Goal: Task Accomplishment & Management: Complete application form

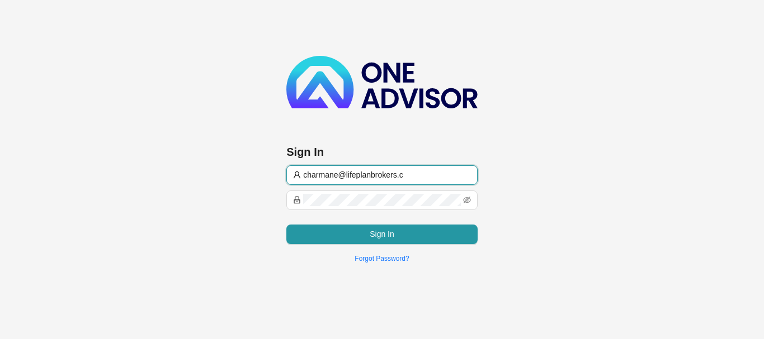
type input "[EMAIL_ADDRESS][DOMAIN_NAME]"
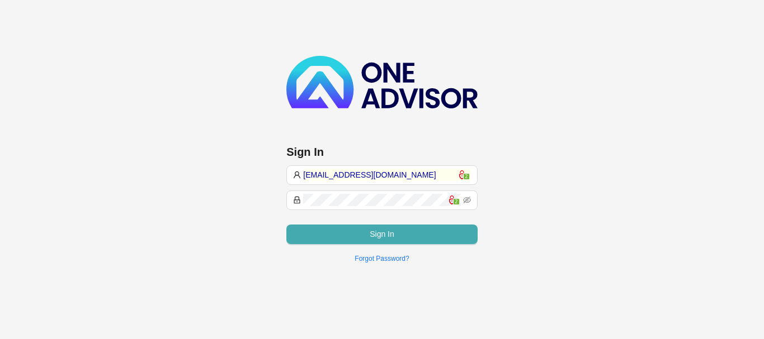
click at [404, 233] on button "Sign In" at bounding box center [381, 235] width 191 height 20
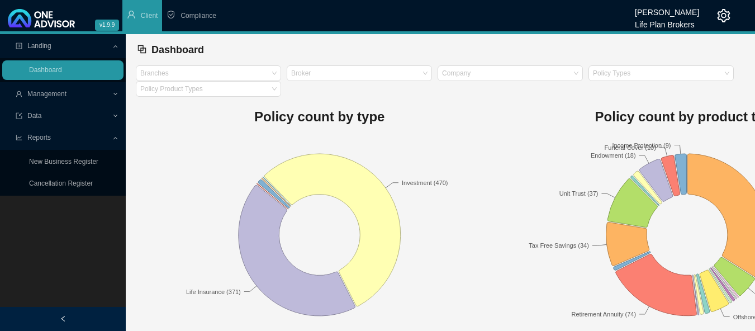
click at [48, 94] on span "Management" at bounding box center [46, 94] width 39 height 8
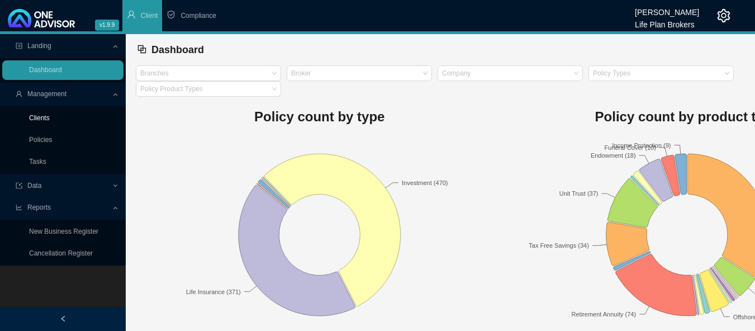
click at [46, 119] on link "Clients" at bounding box center [39, 118] width 21 height 8
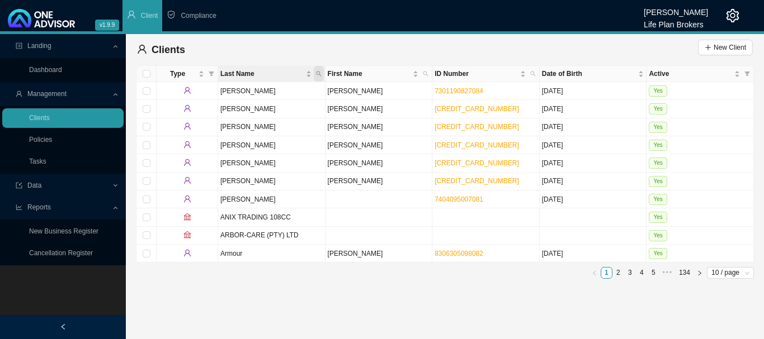
click at [320, 73] on icon "search" at bounding box center [319, 74] width 6 height 6
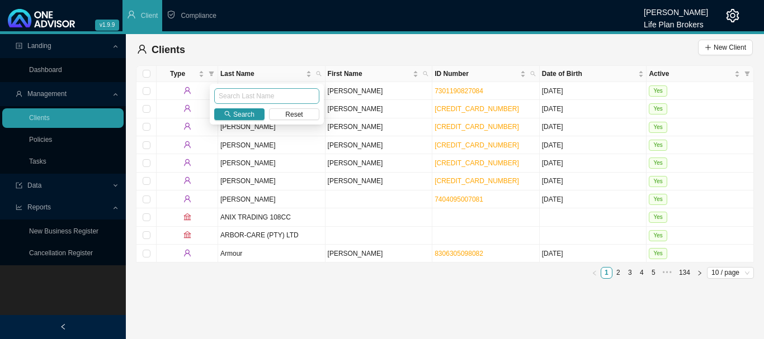
click at [253, 96] on input "text" at bounding box center [266, 96] width 105 height 16
type input "[PERSON_NAME]"
click at [248, 115] on span "Search" at bounding box center [243, 114] width 21 height 11
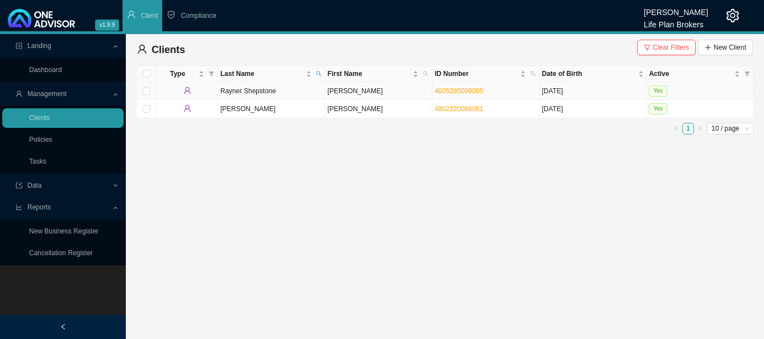
click at [736, 92] on td "Yes" at bounding box center [699, 91] width 107 height 18
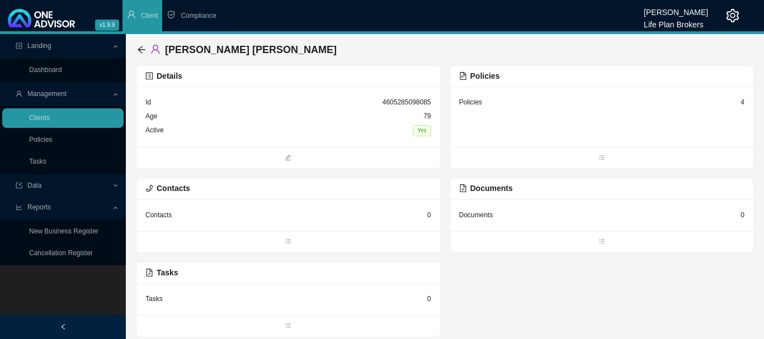
click at [536, 123] on div "Policies 4" at bounding box center [602, 117] width 304 height 60
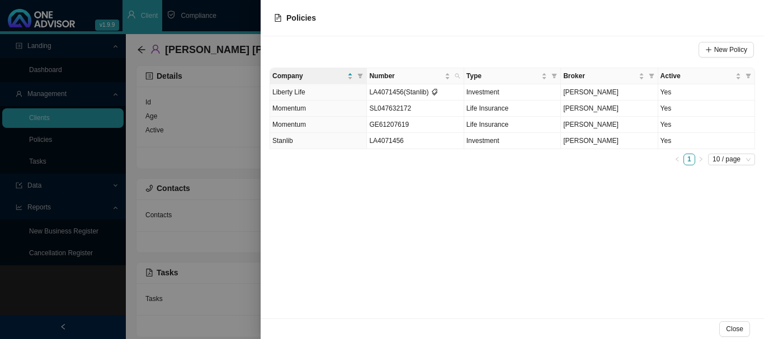
click at [247, 16] on div at bounding box center [382, 169] width 764 height 339
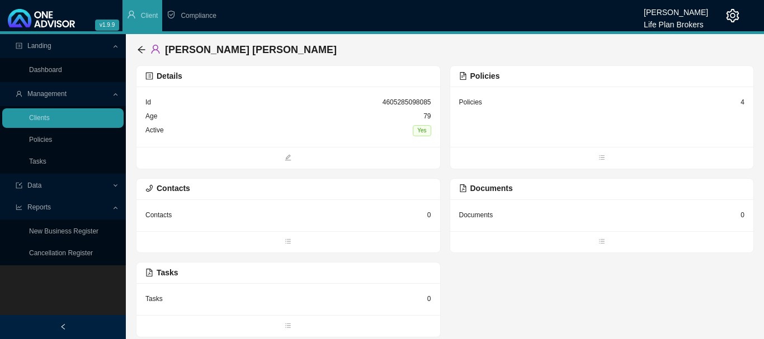
click at [569, 121] on div "Policies 4" at bounding box center [602, 117] width 304 height 60
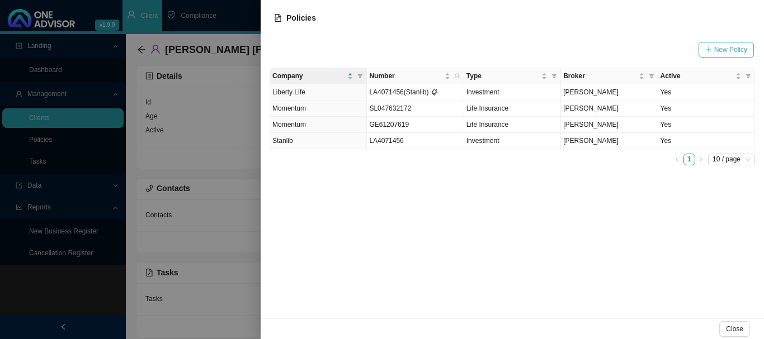
click at [724, 49] on span "New Policy" at bounding box center [730, 49] width 33 height 11
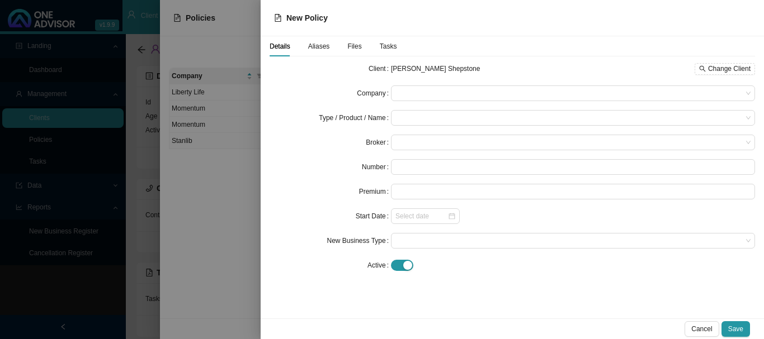
click at [313, 46] on span "Aliases" at bounding box center [319, 46] width 22 height 7
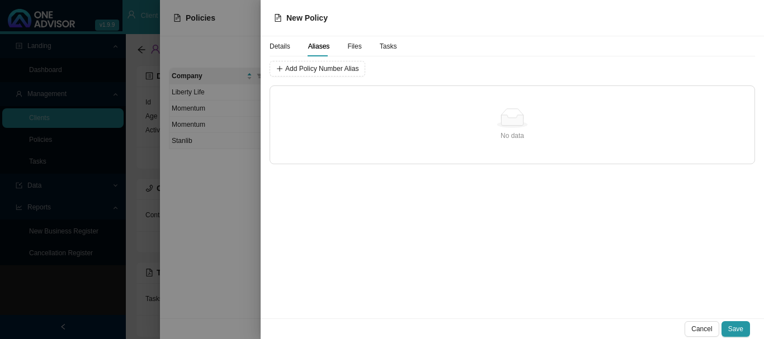
click at [283, 47] on span "Details" at bounding box center [280, 46] width 21 height 7
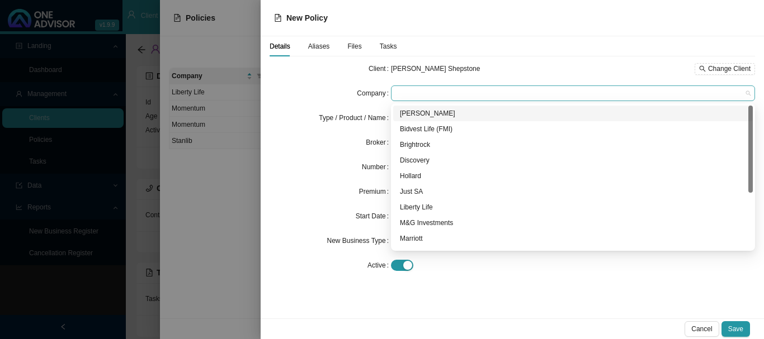
click at [457, 91] on span at bounding box center [572, 93] width 355 height 15
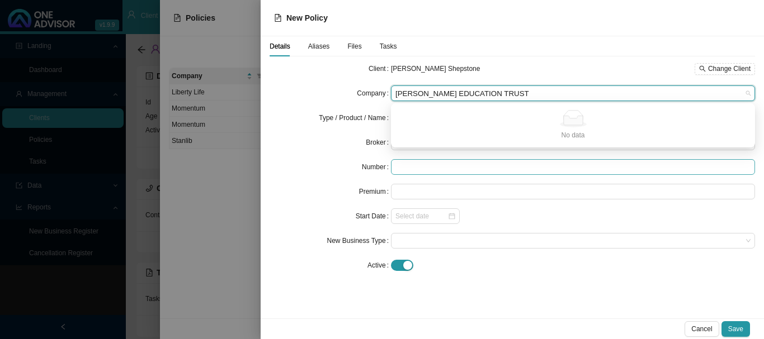
type input "[PERSON_NAME] EDUCATION TRUST"
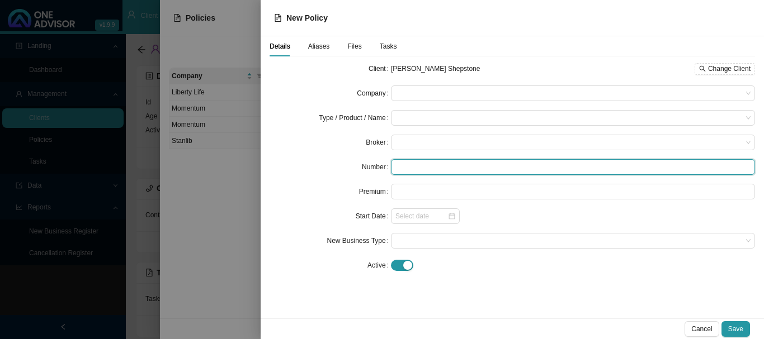
drag, startPoint x: 464, startPoint y: 164, endPoint x: 471, endPoint y: 164, distance: 6.7
click at [465, 164] on input "text" at bounding box center [573, 167] width 364 height 16
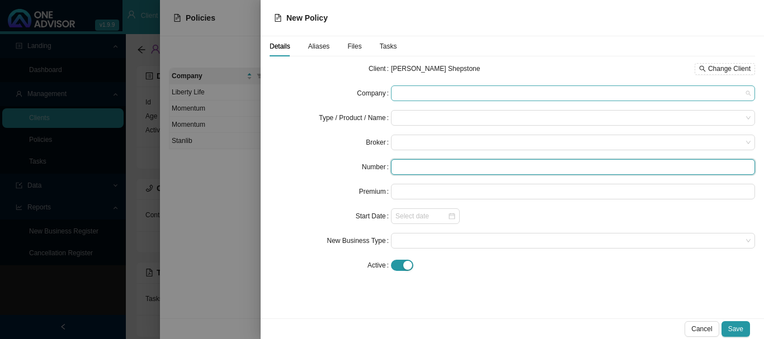
drag, startPoint x: 422, startPoint y: 98, endPoint x: 445, endPoint y: 92, distance: 24.4
click at [426, 97] on span at bounding box center [572, 93] width 355 height 15
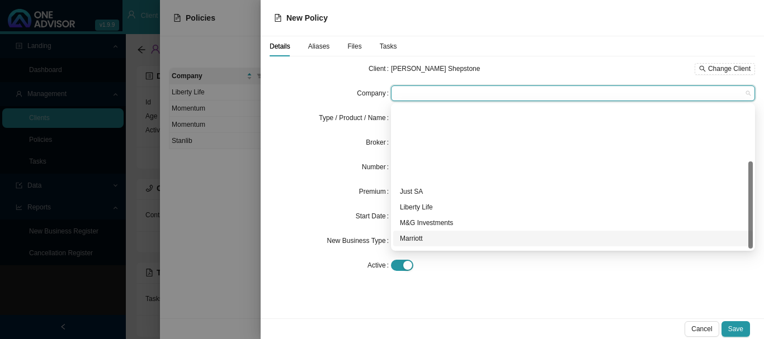
scroll to position [92, 0]
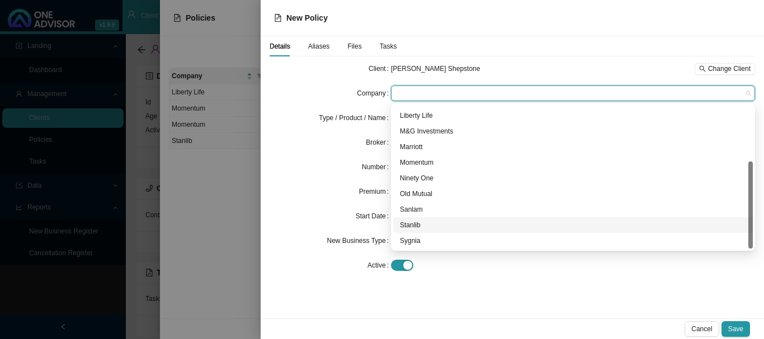
click at [414, 228] on div "Stanlib" at bounding box center [573, 225] width 346 height 11
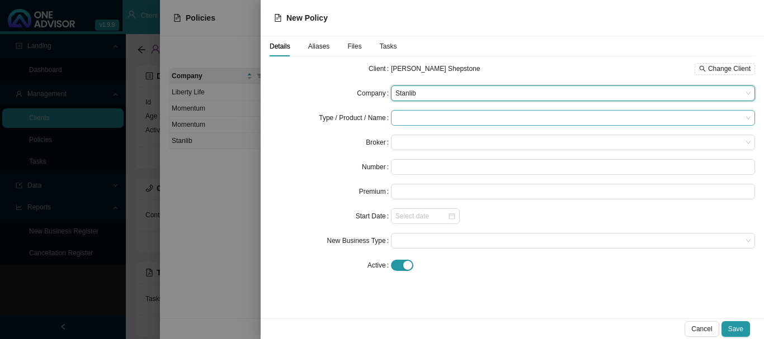
click at [423, 117] on input "search" at bounding box center [568, 118] width 347 height 15
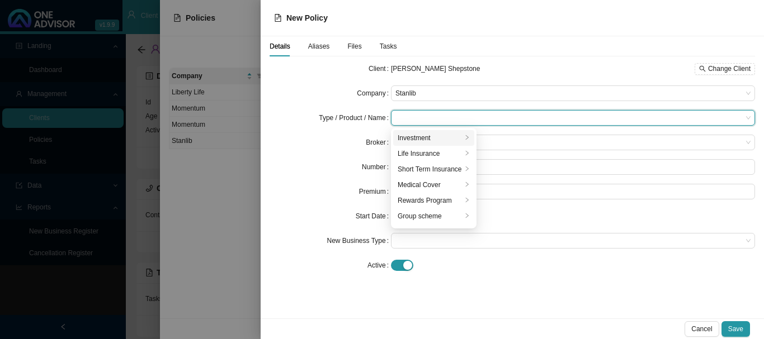
click at [423, 139] on div "Investment" at bounding box center [430, 138] width 64 height 11
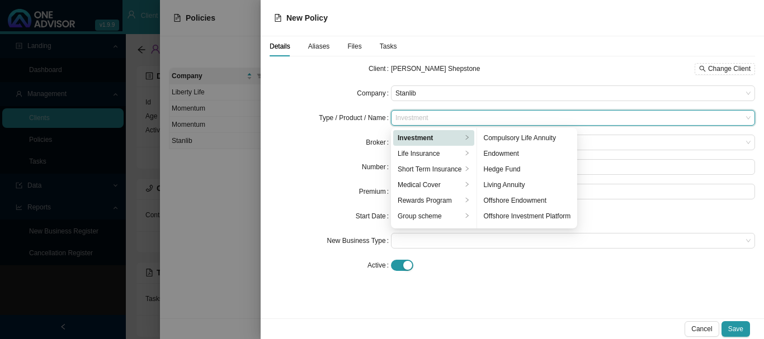
click at [322, 164] on div "Number" at bounding box center [330, 167] width 121 height 16
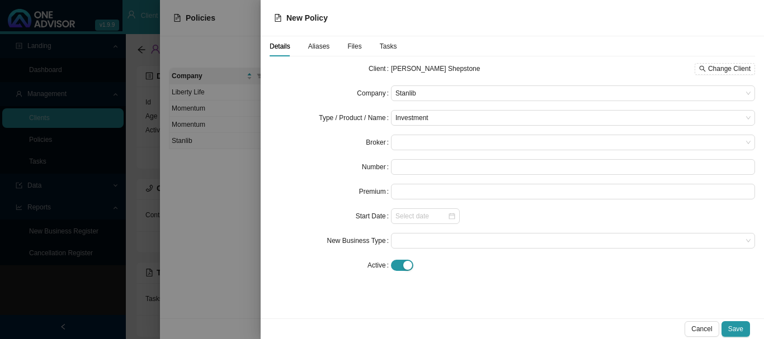
click at [322, 45] on span "Aliases" at bounding box center [319, 46] width 22 height 7
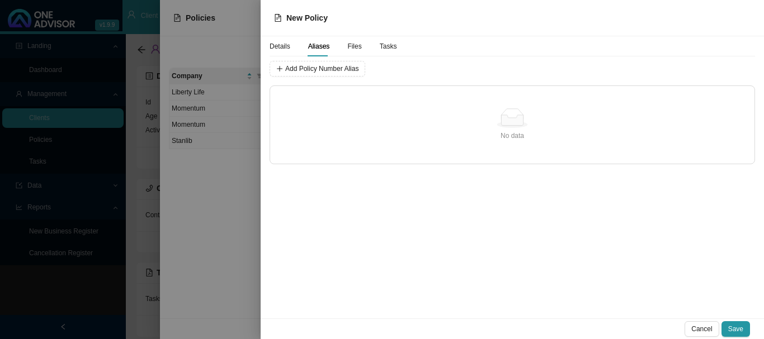
click at [331, 98] on div "No data No data" at bounding box center [512, 125] width 484 height 78
click at [309, 73] on span "Add Policy Number Alias" at bounding box center [321, 68] width 73 height 11
click at [501, 72] on div "Policy Number Alias Cancel Add Policy Number Alias No data No data" at bounding box center [512, 112] width 485 height 103
click at [702, 327] on span "Cancel" at bounding box center [701, 329] width 21 height 11
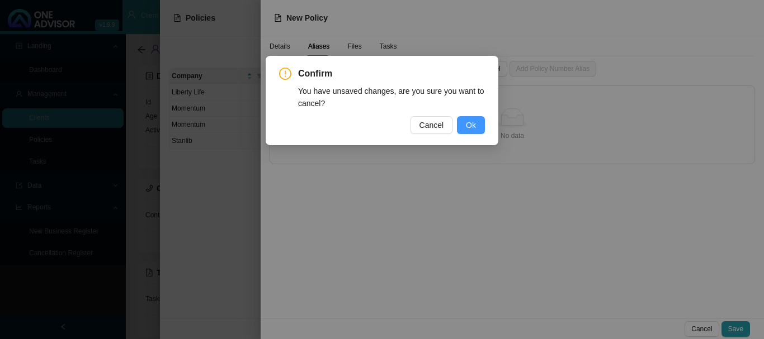
drag, startPoint x: 469, startPoint y: 122, endPoint x: 417, endPoint y: 135, distance: 54.3
click at [468, 122] on span "Ok" at bounding box center [471, 125] width 10 height 12
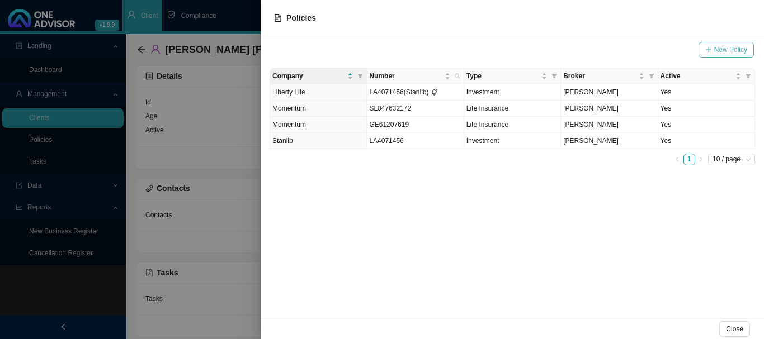
click at [728, 48] on span "New Policy" at bounding box center [730, 49] width 33 height 11
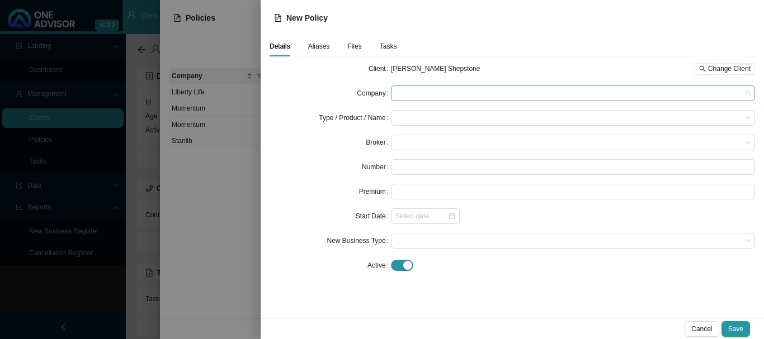
click at [461, 91] on span at bounding box center [572, 93] width 355 height 15
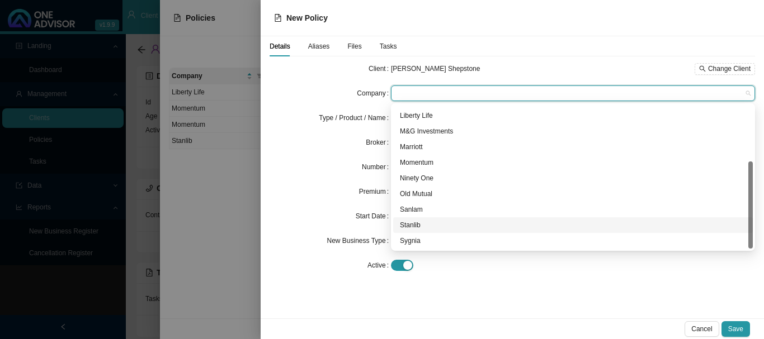
click at [412, 224] on div "Stanlib" at bounding box center [573, 225] width 346 height 11
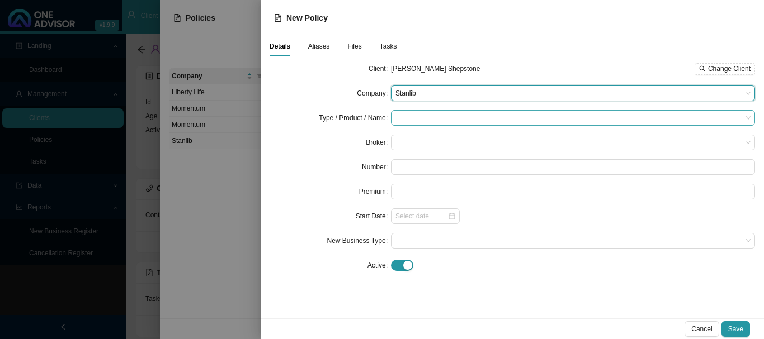
click at [448, 114] on input "search" at bounding box center [568, 118] width 347 height 15
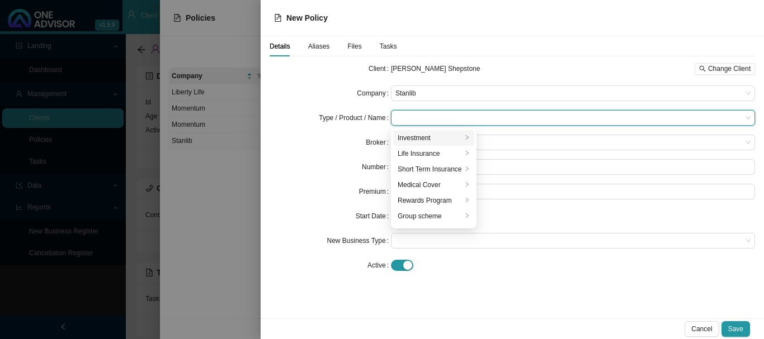
click at [416, 141] on div "Investment" at bounding box center [430, 138] width 64 height 11
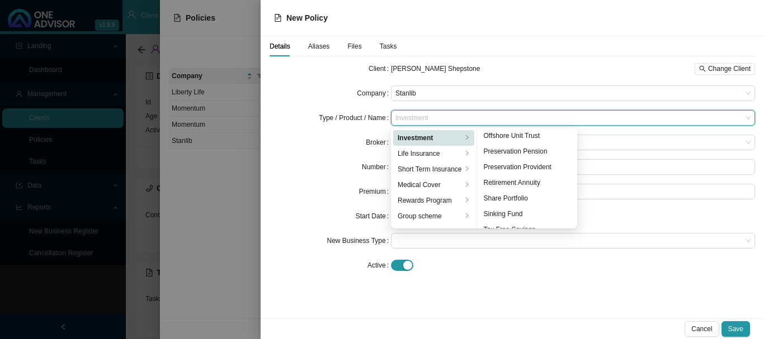
scroll to position [139, 0]
click at [516, 220] on div "Unit Trust" at bounding box center [527, 218] width 87 height 11
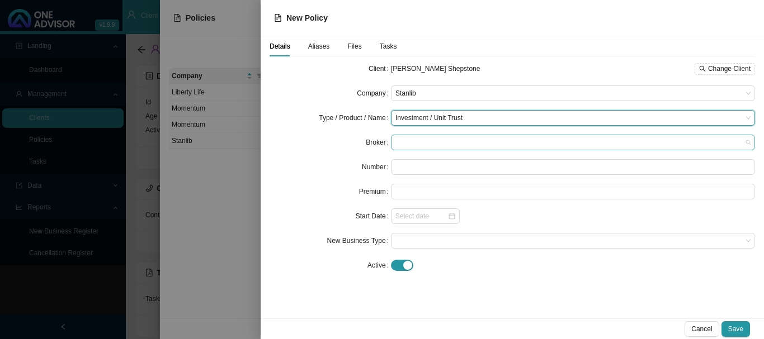
click at [400, 145] on span at bounding box center [572, 142] width 355 height 15
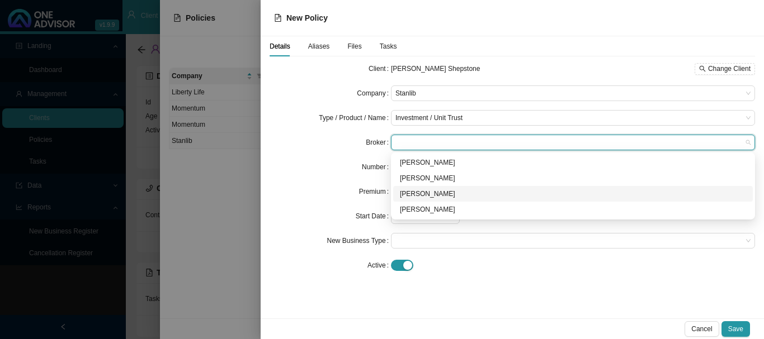
click at [437, 197] on div "[PERSON_NAME]" at bounding box center [573, 193] width 346 height 11
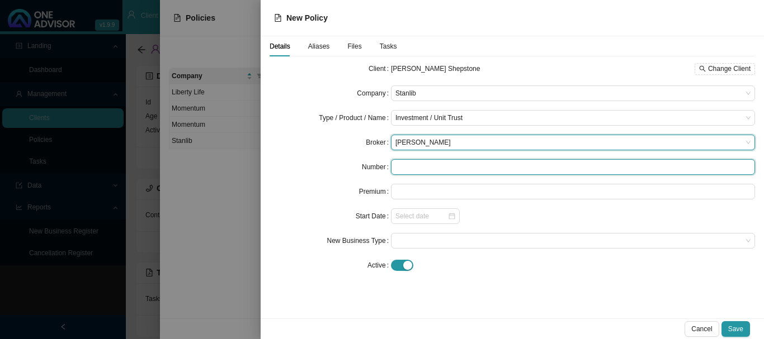
click at [434, 166] on input "text" at bounding box center [573, 167] width 364 height 16
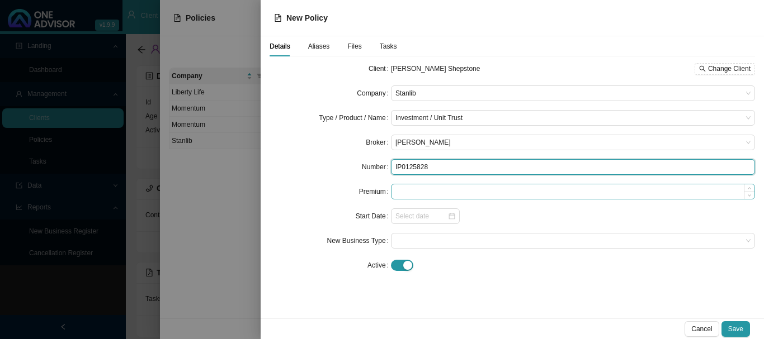
type input "IP0125828"
click at [459, 191] on input at bounding box center [572, 192] width 363 height 15
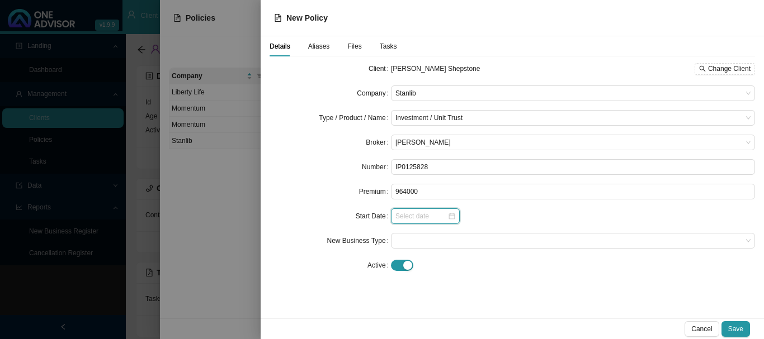
type input "964000.00"
click at [437, 216] on input at bounding box center [421, 216] width 52 height 11
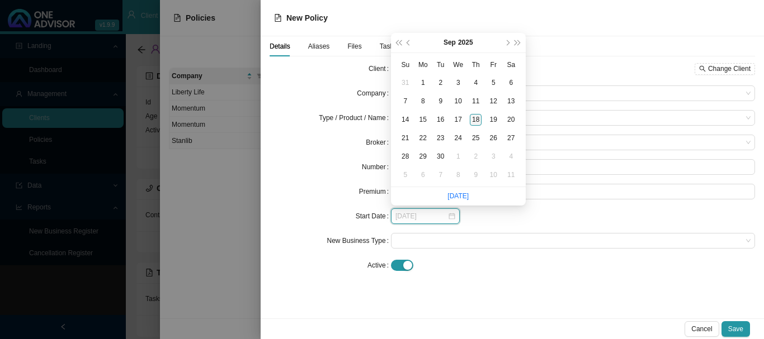
type input "[DATE]"
click at [472, 120] on div "18" at bounding box center [476, 120] width 12 height 12
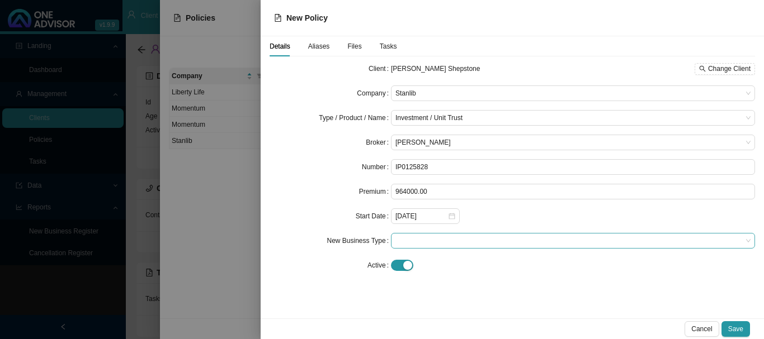
click at [429, 238] on span at bounding box center [572, 241] width 355 height 15
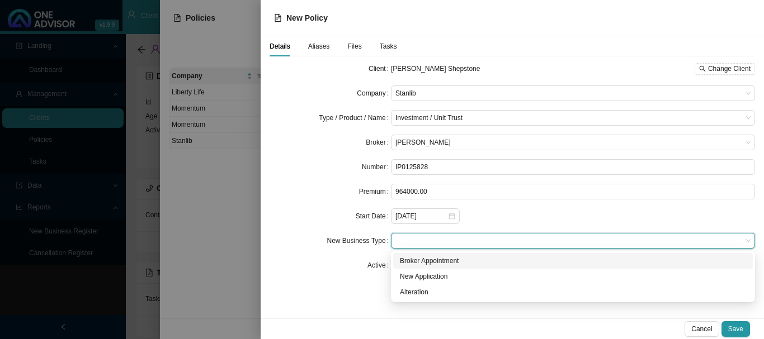
click at [446, 260] on div "Broker Appointment" at bounding box center [573, 261] width 346 height 11
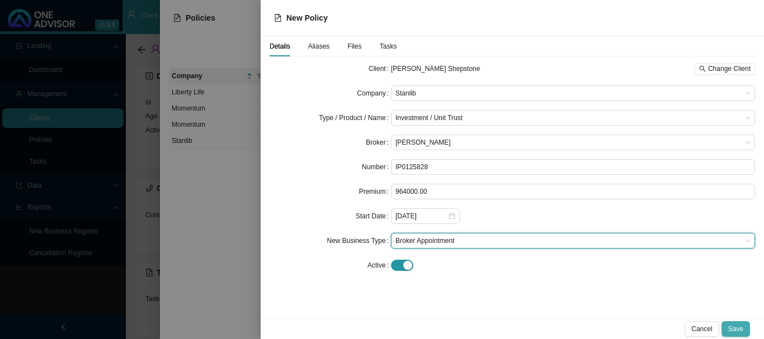
click at [742, 333] on span "Save" at bounding box center [735, 329] width 15 height 11
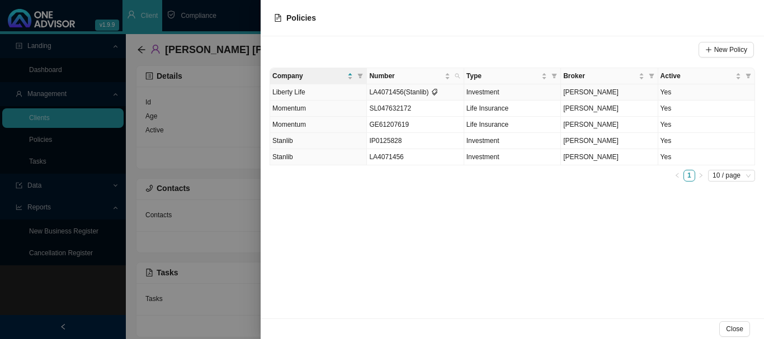
click at [691, 94] on td "Yes" at bounding box center [706, 92] width 97 height 16
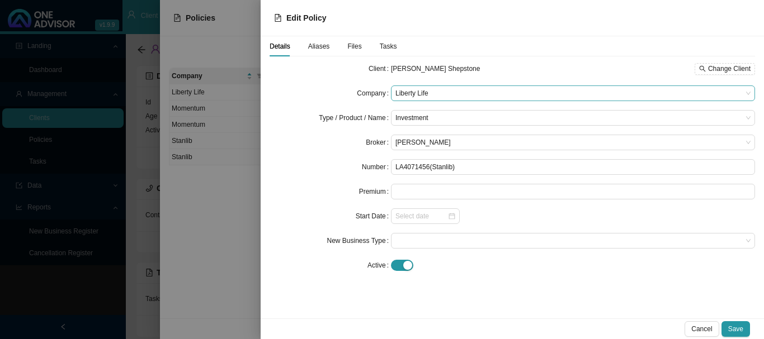
click at [442, 91] on span "Liberty Life" at bounding box center [572, 93] width 355 height 15
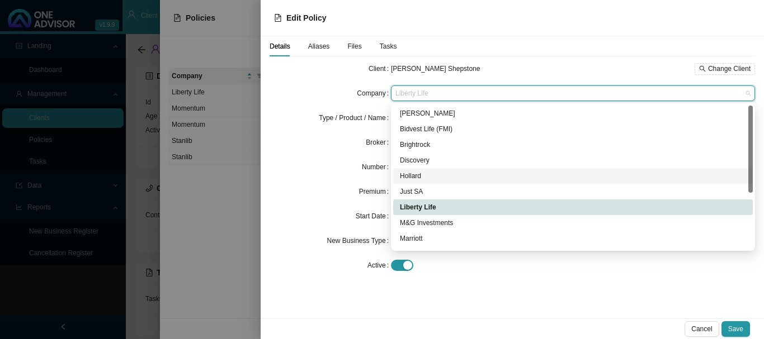
scroll to position [92, 0]
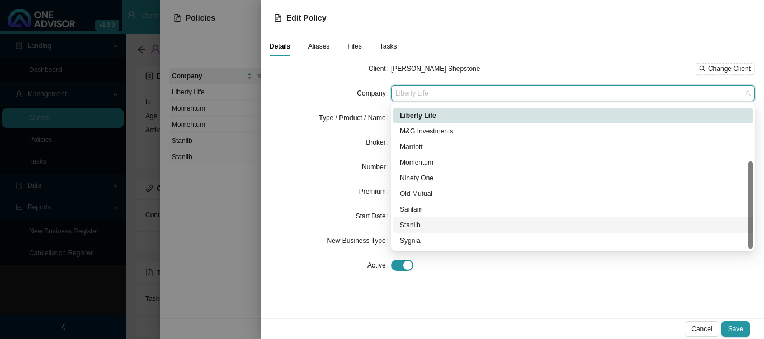
click at [414, 226] on div "Stanlib" at bounding box center [573, 225] width 346 height 11
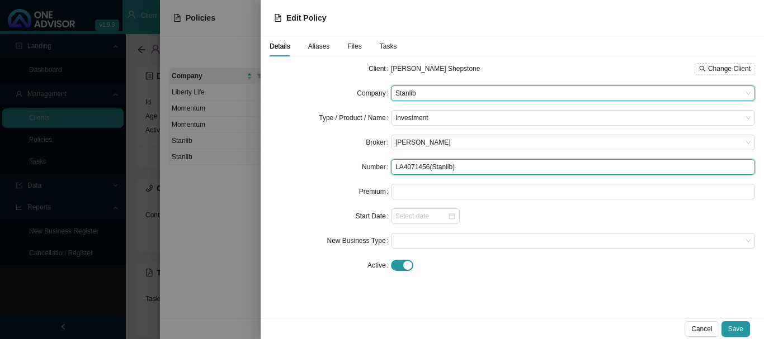
click at [430, 167] on input "LA4071456(Stanlib)" at bounding box center [573, 167] width 364 height 16
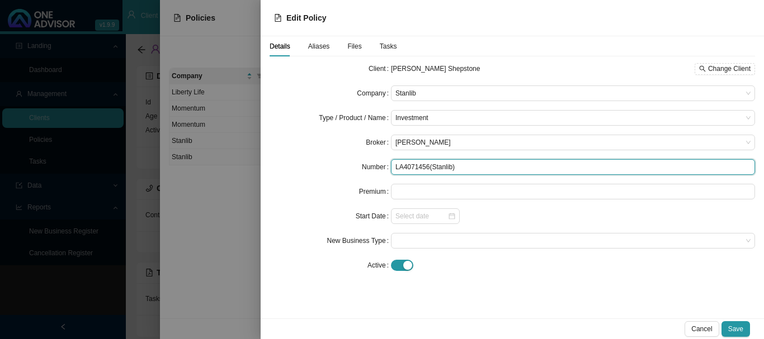
drag, startPoint x: 429, startPoint y: 167, endPoint x: 472, endPoint y: 168, distance: 43.1
click at [472, 168] on input "LA4071456(Stanlib)" at bounding box center [573, 167] width 364 height 16
type input "LA4071456"
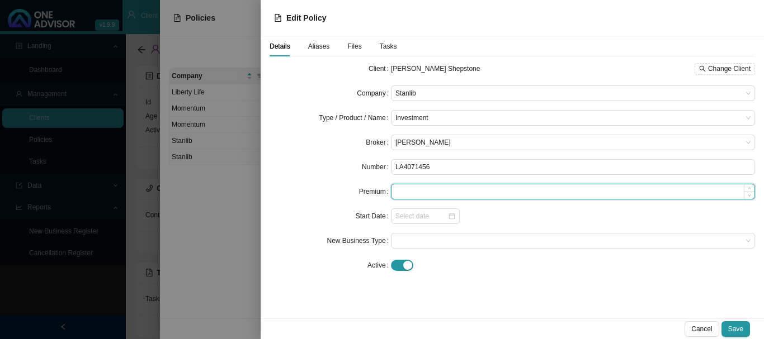
click at [446, 190] on input at bounding box center [572, 192] width 363 height 15
click at [455, 214] on div at bounding box center [425, 216] width 60 height 11
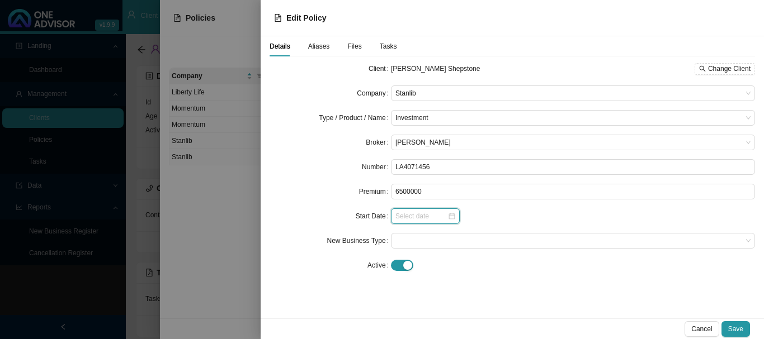
type input "6500000.00"
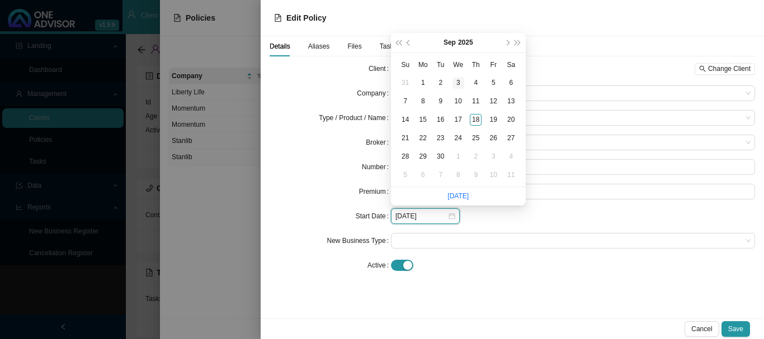
type input "[DATE]"
click at [408, 43] on span "prev-year" at bounding box center [410, 43] width 6 height 6
type input "[DATE]"
click at [492, 82] on div "1" at bounding box center [494, 83] width 12 height 12
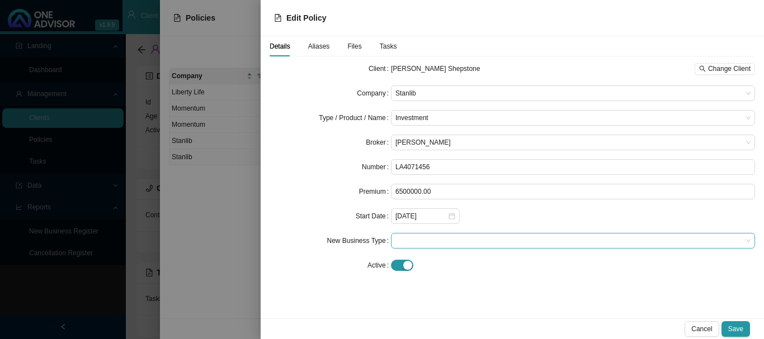
click at [412, 235] on span at bounding box center [572, 241] width 355 height 15
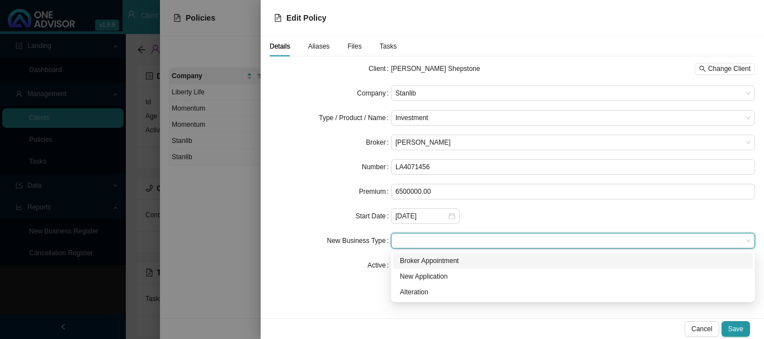
click at [419, 263] on div "Broker Appointment" at bounding box center [573, 261] width 346 height 11
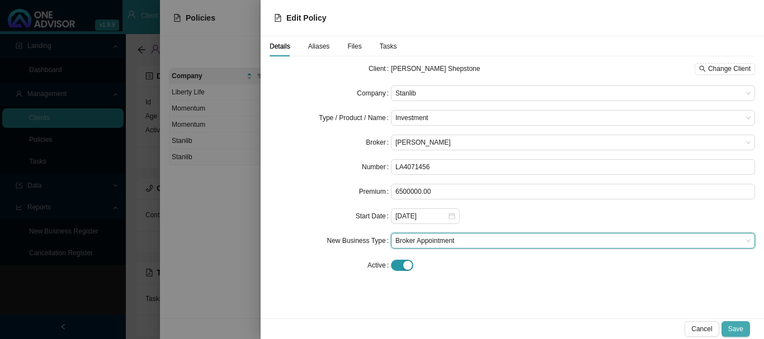
click at [738, 328] on span "Save" at bounding box center [735, 329] width 15 height 11
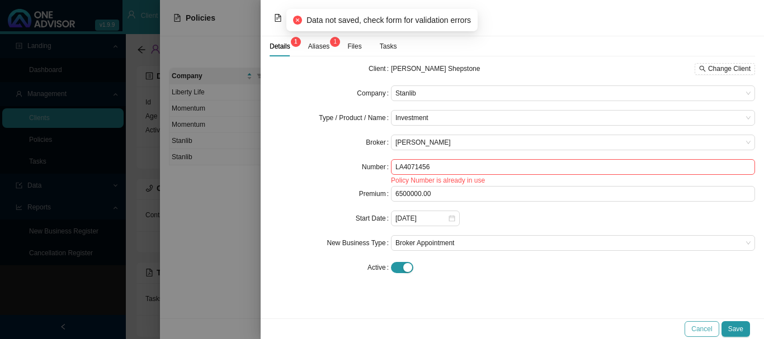
click at [697, 329] on span "Cancel" at bounding box center [701, 329] width 21 height 11
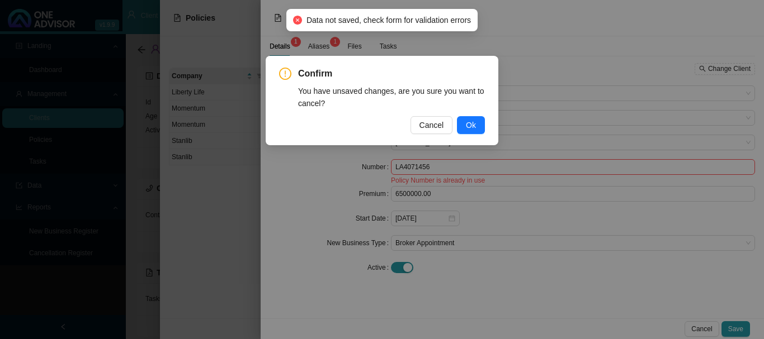
click at [462, 124] on button "Ok" at bounding box center [471, 125] width 28 height 18
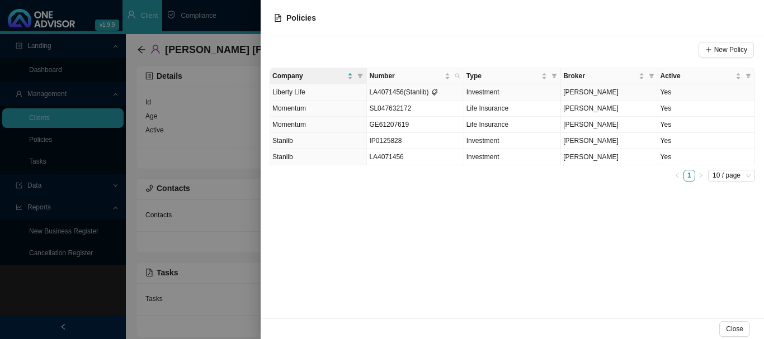
click at [700, 89] on td "Yes" at bounding box center [706, 92] width 97 height 16
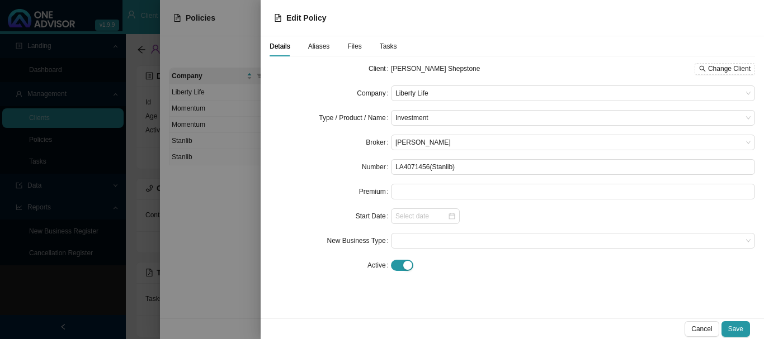
click at [313, 48] on span "Aliases" at bounding box center [319, 46] width 22 height 7
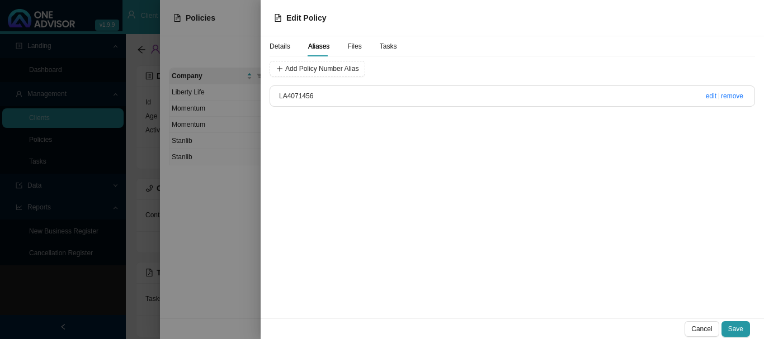
click at [278, 49] on span "Details" at bounding box center [280, 46] width 21 height 7
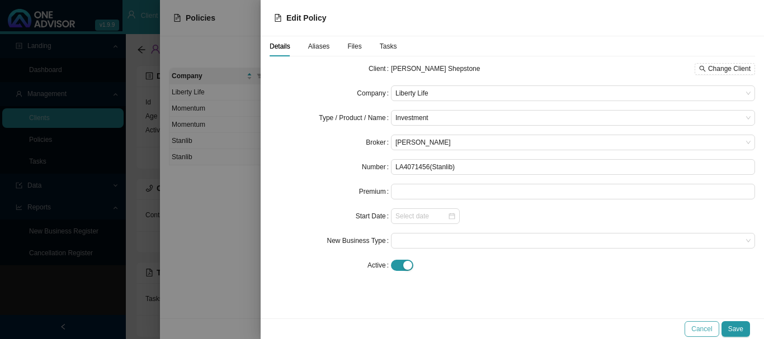
click at [700, 330] on span "Cancel" at bounding box center [701, 329] width 21 height 11
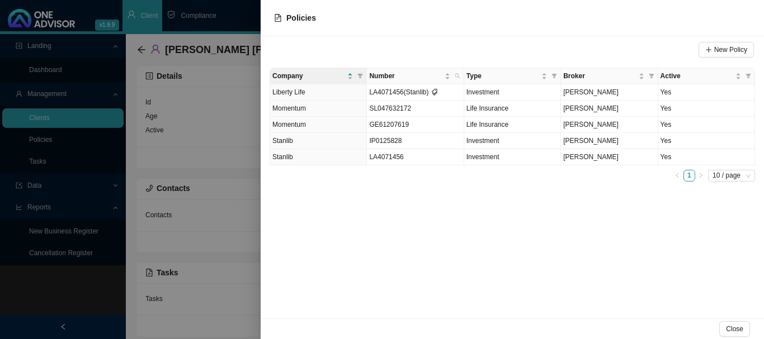
click at [233, 16] on div at bounding box center [382, 169] width 764 height 339
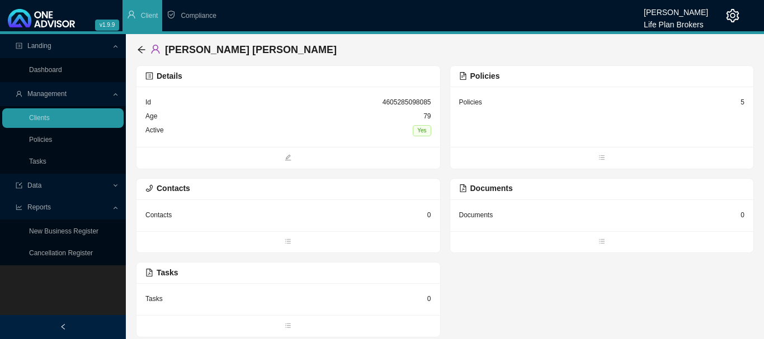
click at [503, 110] on div "Policies 5" at bounding box center [602, 117] width 304 height 60
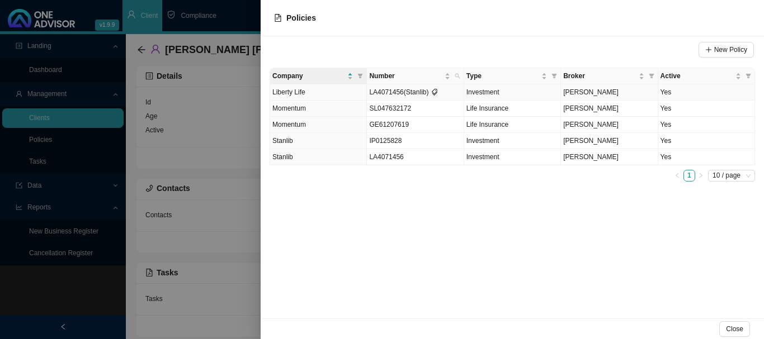
click at [415, 94] on td "LA4071456(Stanlib)" at bounding box center [415, 92] width 97 height 16
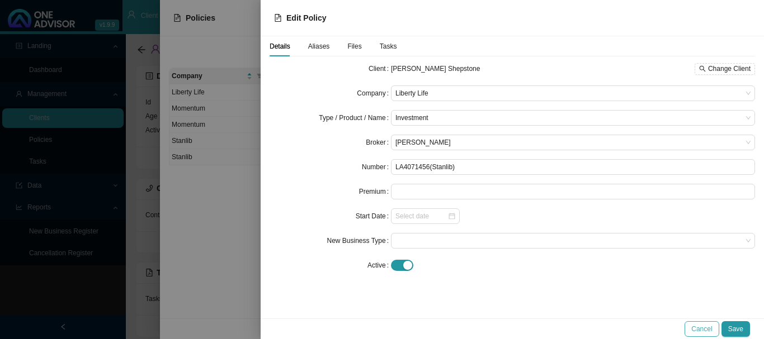
click at [701, 330] on span "Cancel" at bounding box center [701, 329] width 21 height 11
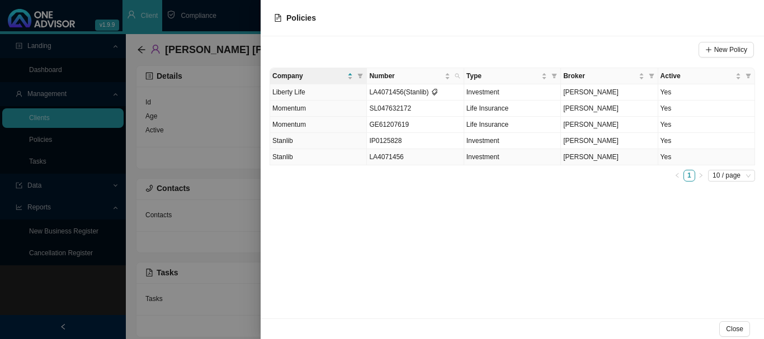
click at [395, 156] on span "LA4071456" at bounding box center [386, 157] width 34 height 8
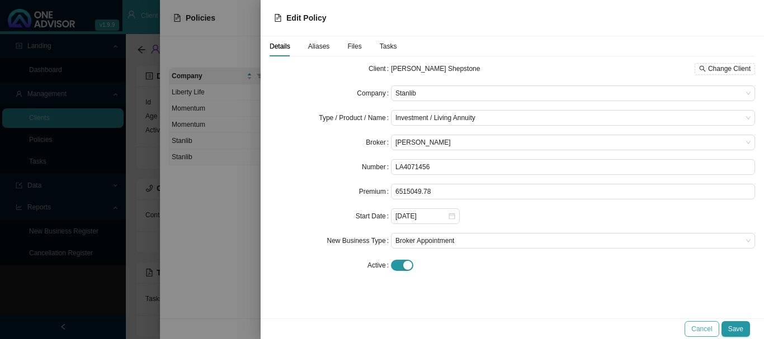
click at [698, 328] on span "Cancel" at bounding box center [701, 329] width 21 height 11
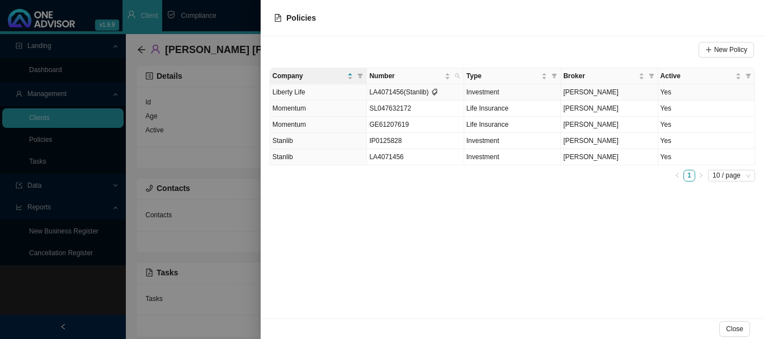
click at [693, 92] on td "Yes" at bounding box center [706, 92] width 97 height 16
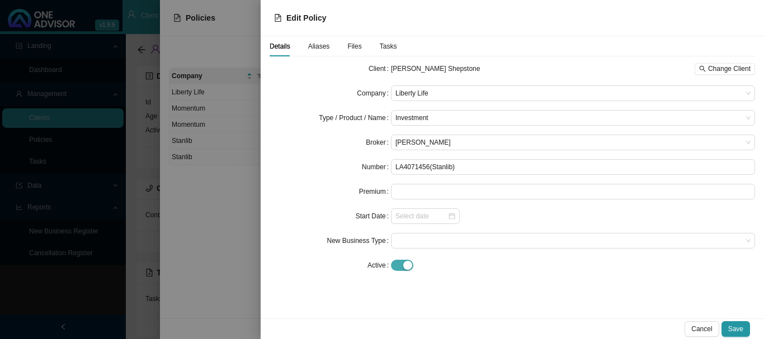
click at [408, 266] on div "button" at bounding box center [407, 265] width 9 height 9
click at [427, 313] on span at bounding box center [572, 315] width 355 height 15
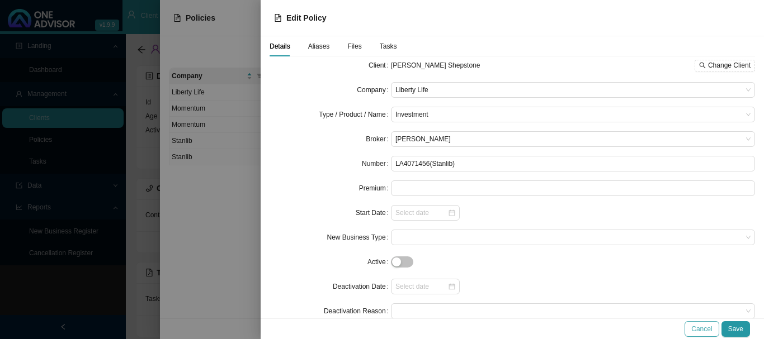
click at [700, 329] on span "Cancel" at bounding box center [701, 329] width 21 height 11
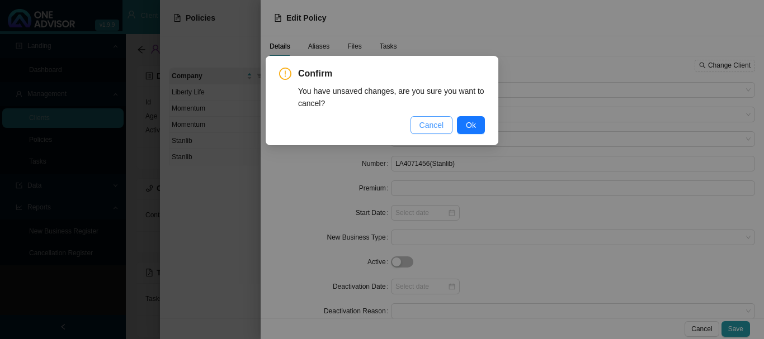
click at [429, 127] on span "Cancel" at bounding box center [431, 125] width 25 height 12
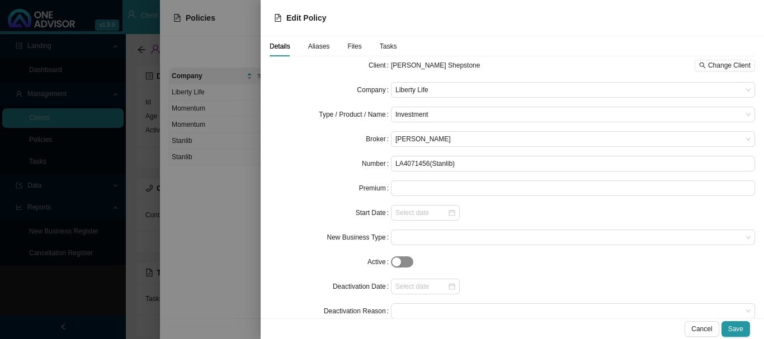
click at [404, 264] on span "button" at bounding box center [402, 262] width 22 height 11
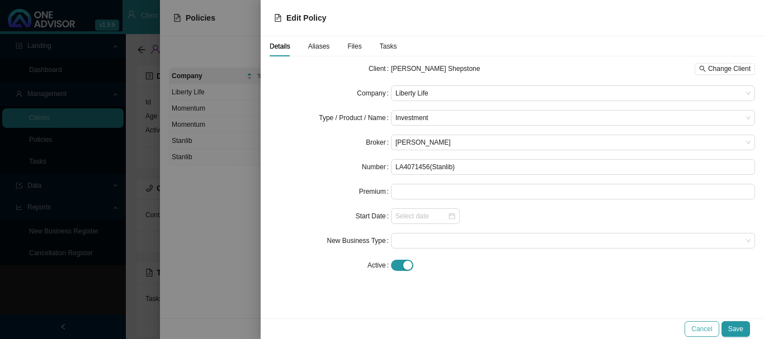
click at [695, 330] on span "Cancel" at bounding box center [701, 329] width 21 height 11
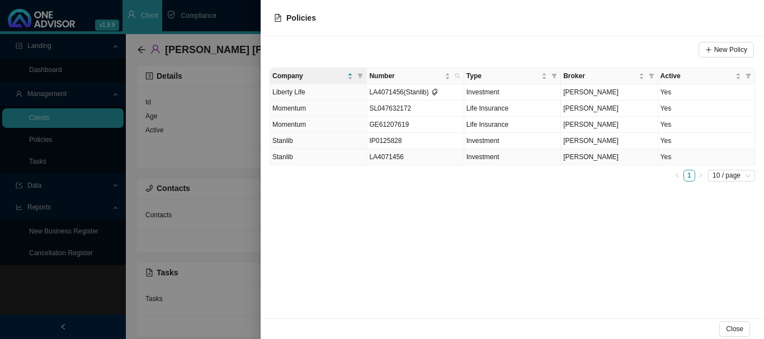
click at [707, 159] on td "Yes" at bounding box center [706, 157] width 97 height 16
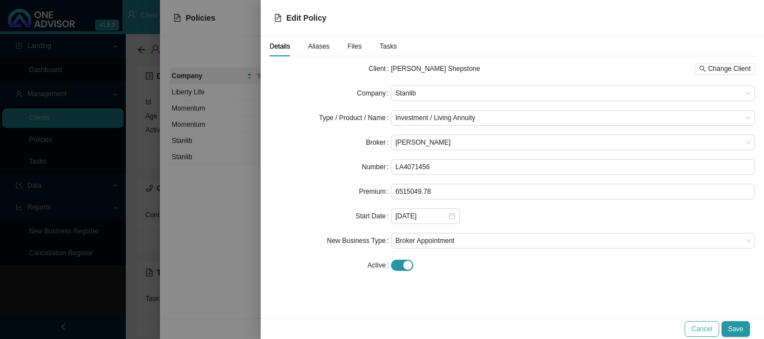
click at [697, 329] on span "Cancel" at bounding box center [701, 329] width 21 height 11
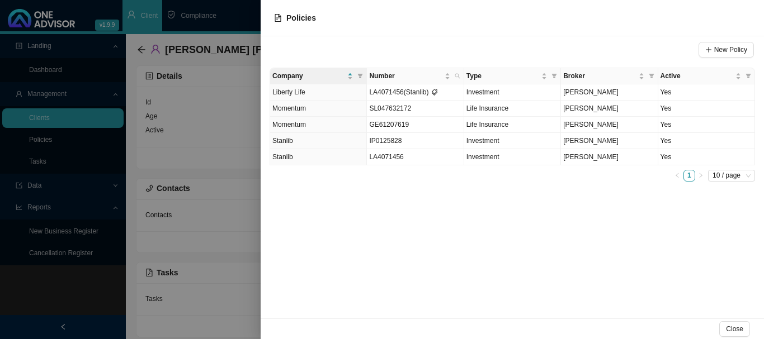
click at [242, 20] on div at bounding box center [382, 169] width 764 height 339
